Goal: Navigation & Orientation: Go to known website

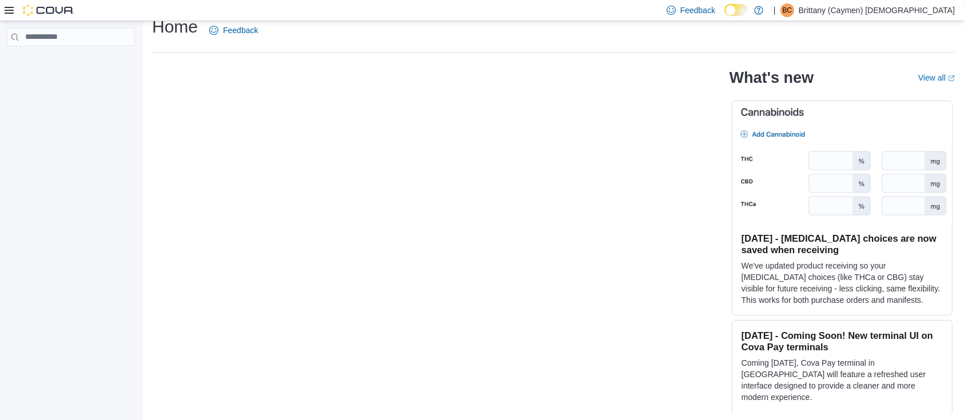
scroll to position [17, 0]
